Goal: Information Seeking & Learning: Learn about a topic

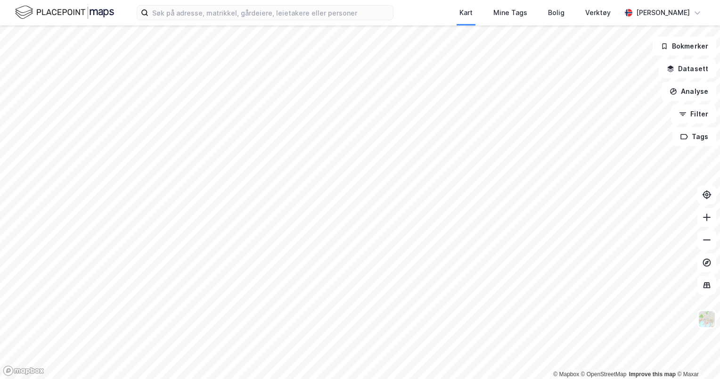
click at [358, 21] on div "Kart Mine Tags Bolig Verktøy [PERSON_NAME]" at bounding box center [360, 12] width 720 height 25
click at [357, 17] on input at bounding box center [271, 13] width 245 height 14
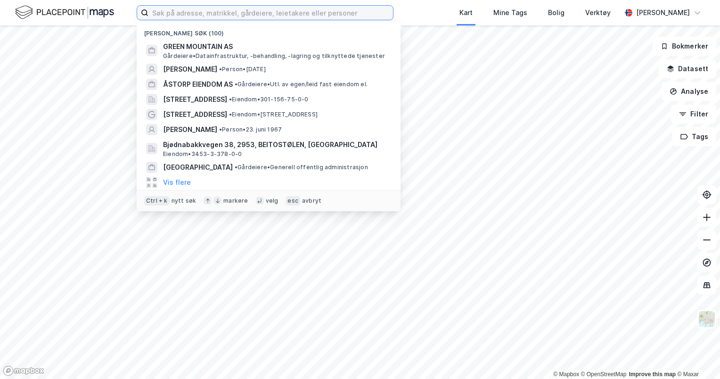
paste input "Buksér og Berging"
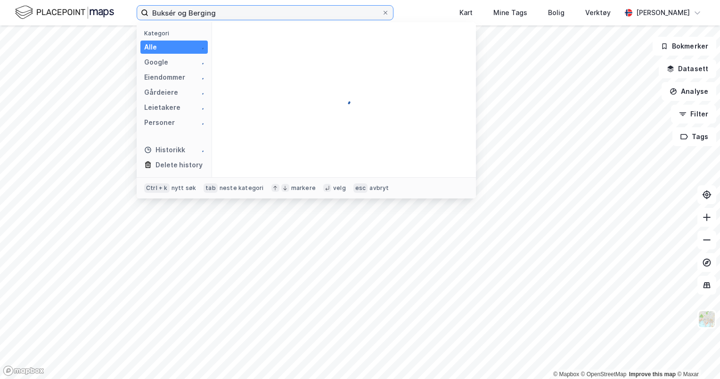
type input "Buksér og Berging"
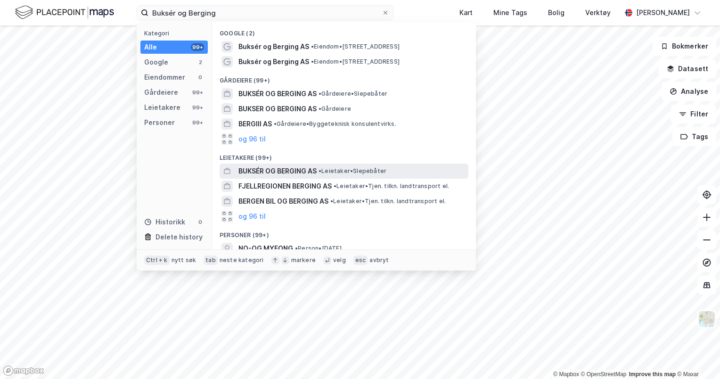
click at [328, 176] on div "BUKSÉR OG BERGING AS • Leietaker • Slepebåter" at bounding box center [353, 170] width 228 height 11
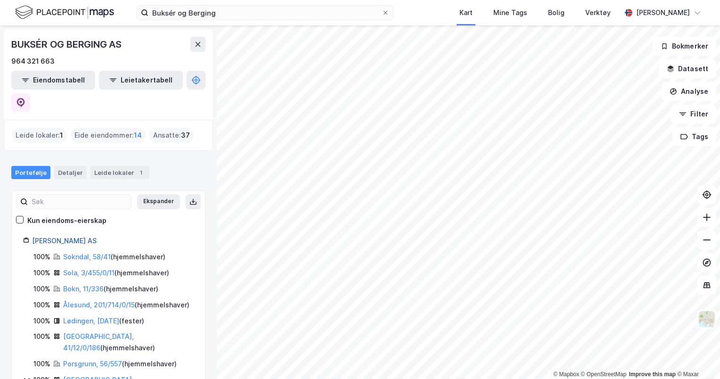
click at [76, 237] on link "[PERSON_NAME] AS" at bounding box center [64, 241] width 65 height 8
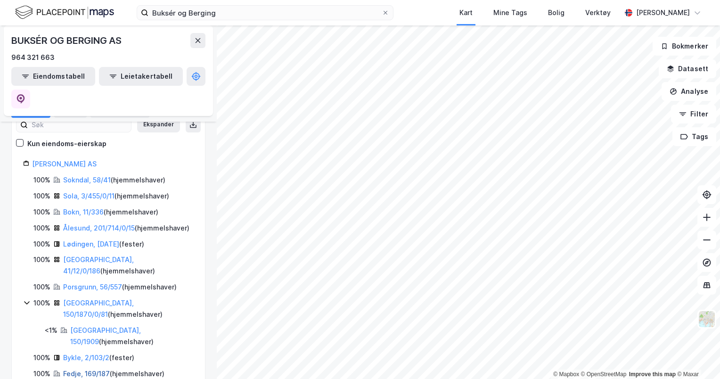
scroll to position [76, 0]
click at [95, 176] on link "Sokndal, 58/41" at bounding box center [87, 180] width 48 height 8
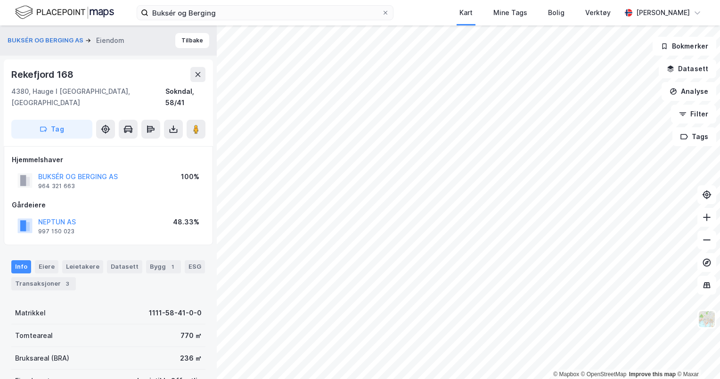
scroll to position [67, 0]
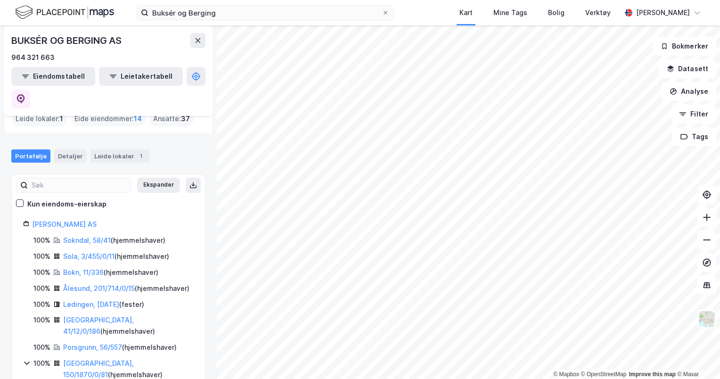
scroll to position [17, 0]
click at [92, 359] on link "[GEOGRAPHIC_DATA], 150/1870/0/81" at bounding box center [98, 368] width 71 height 19
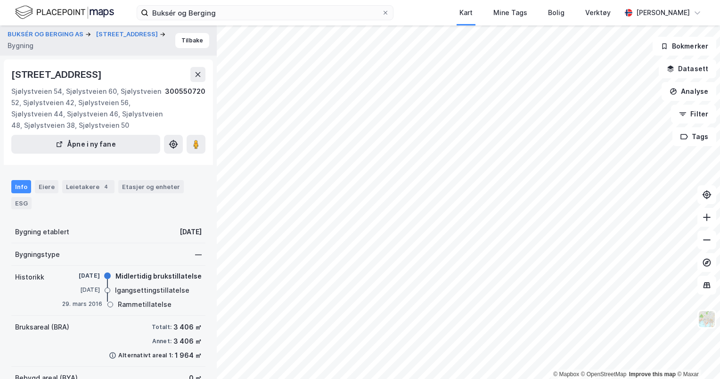
scroll to position [3, 0]
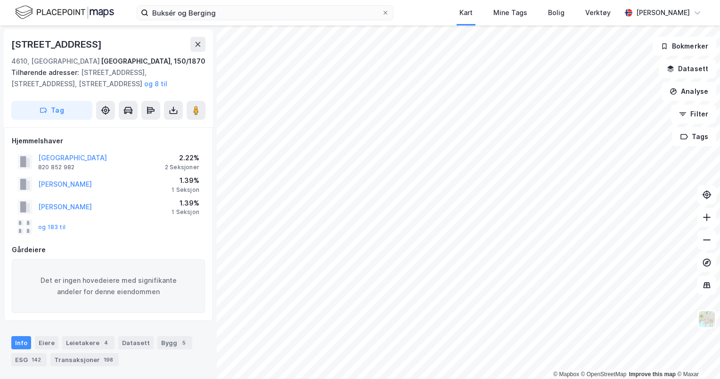
scroll to position [3, 0]
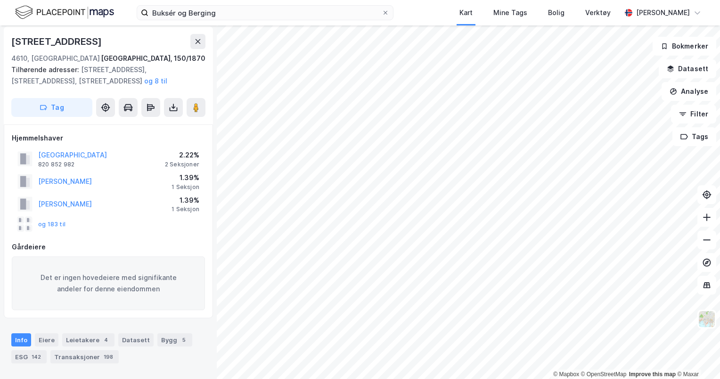
scroll to position [3, 0]
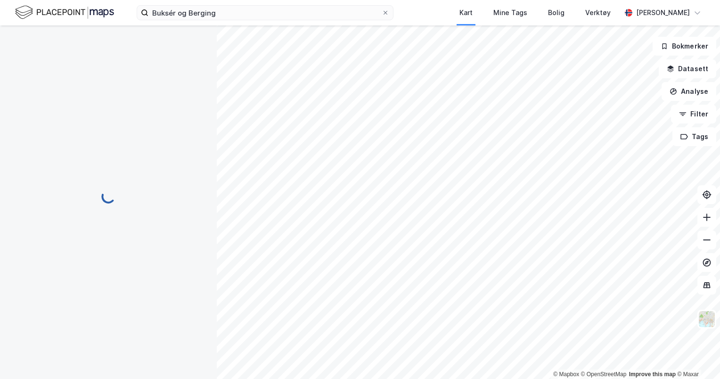
scroll to position [3, 0]
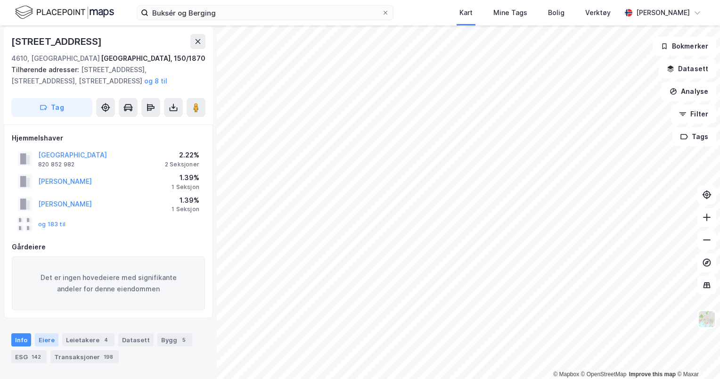
click at [43, 340] on div "Eiere" at bounding box center [47, 339] width 24 height 13
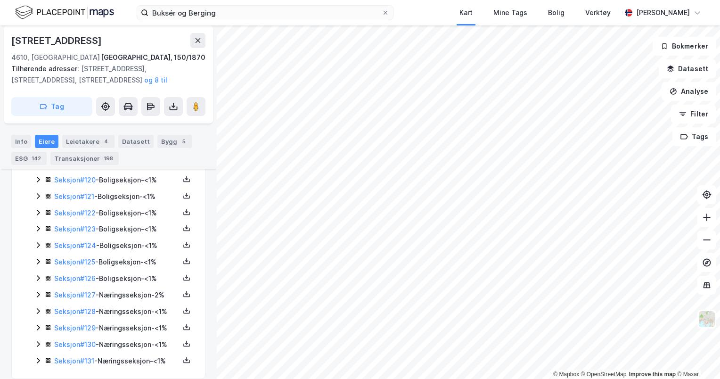
scroll to position [2276, 0]
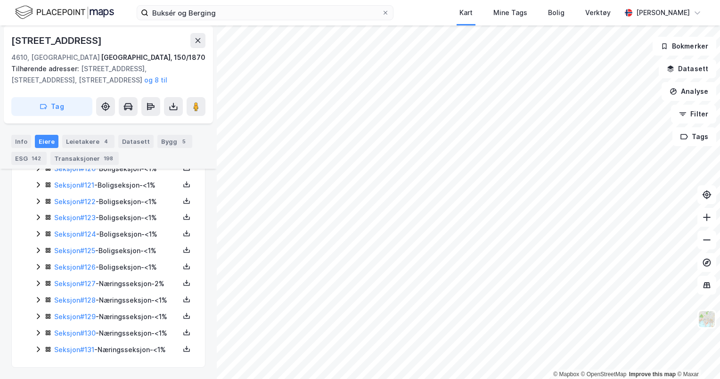
click at [41, 313] on icon at bounding box center [38, 317] width 8 height 8
click at [40, 329] on icon at bounding box center [38, 333] width 8 height 8
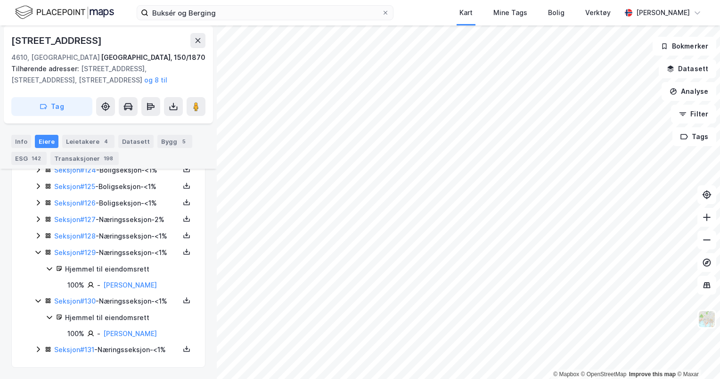
scroll to position [2340, 0]
click at [40, 349] on icon at bounding box center [38, 350] width 8 height 8
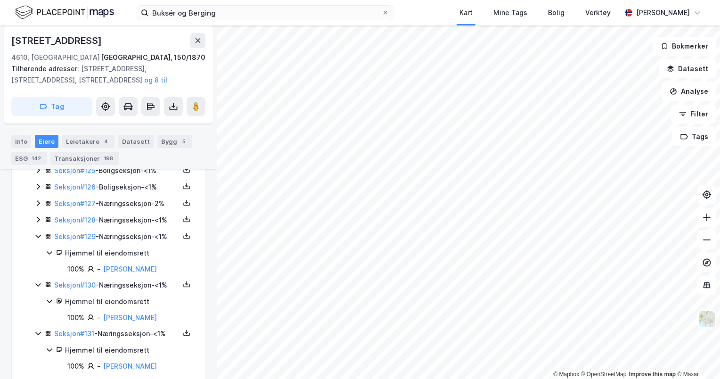
scroll to position [2312, 0]
click at [35, 224] on icon at bounding box center [38, 220] width 8 height 8
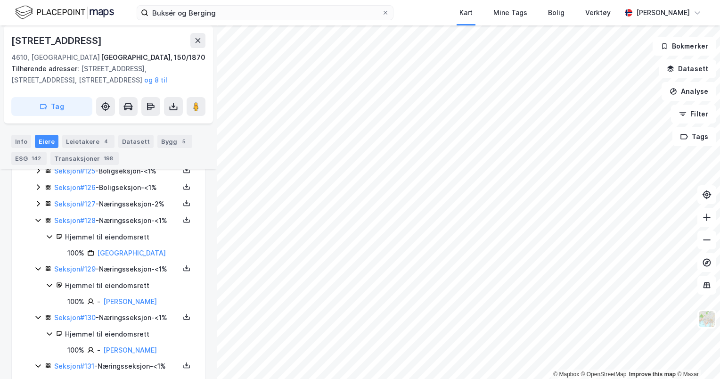
click at [41, 207] on icon at bounding box center [38, 204] width 8 height 8
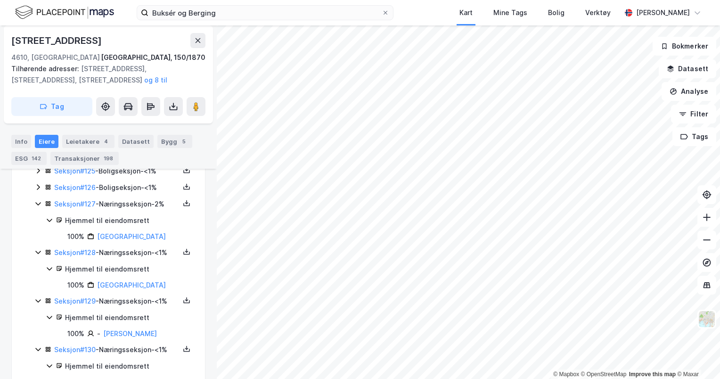
scroll to position [2310, 0]
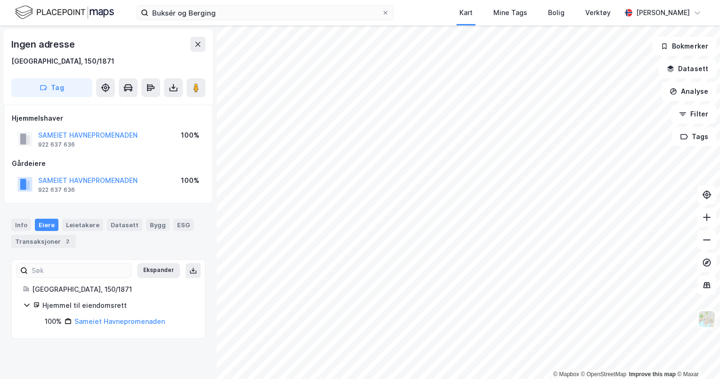
click at [132, 229] on div "Datasett" at bounding box center [124, 225] width 35 height 12
